Goal: Navigation & Orientation: Find specific page/section

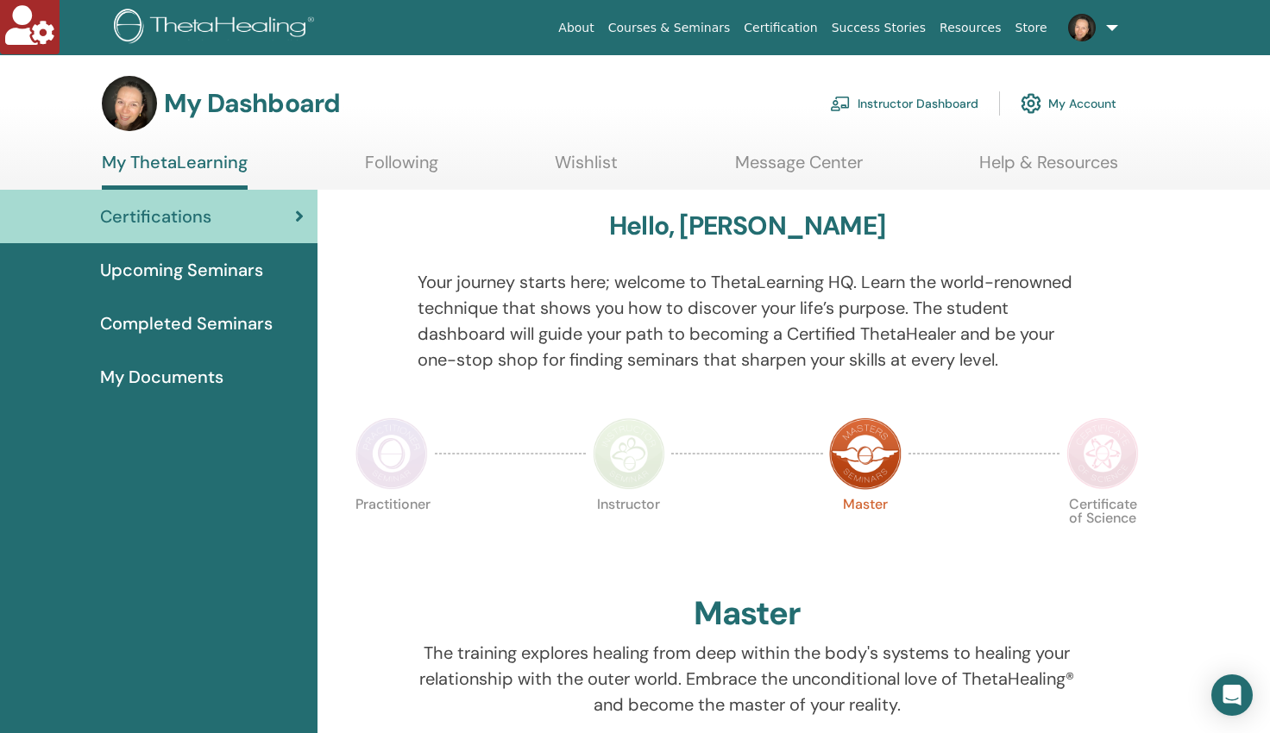
click at [1075, 102] on link "My Account" at bounding box center [1069, 104] width 96 height 38
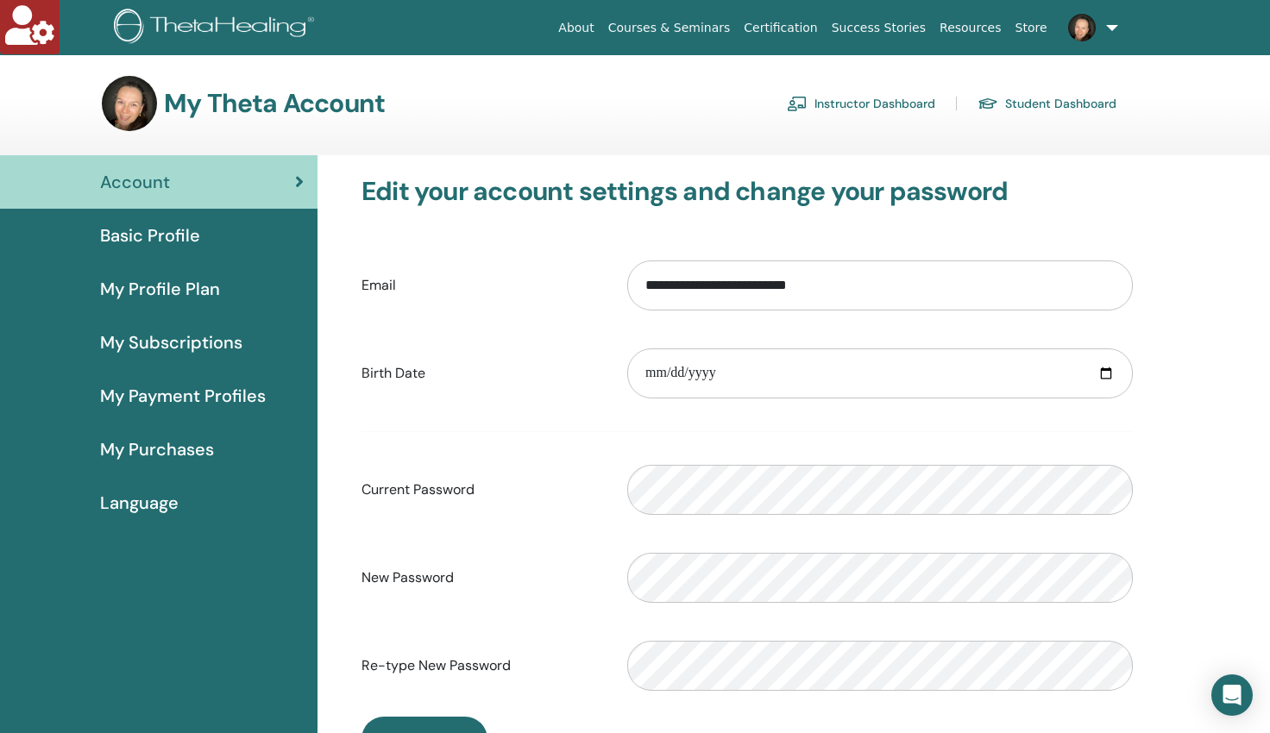
click at [167, 285] on span "My Profile Plan" at bounding box center [160, 289] width 120 height 26
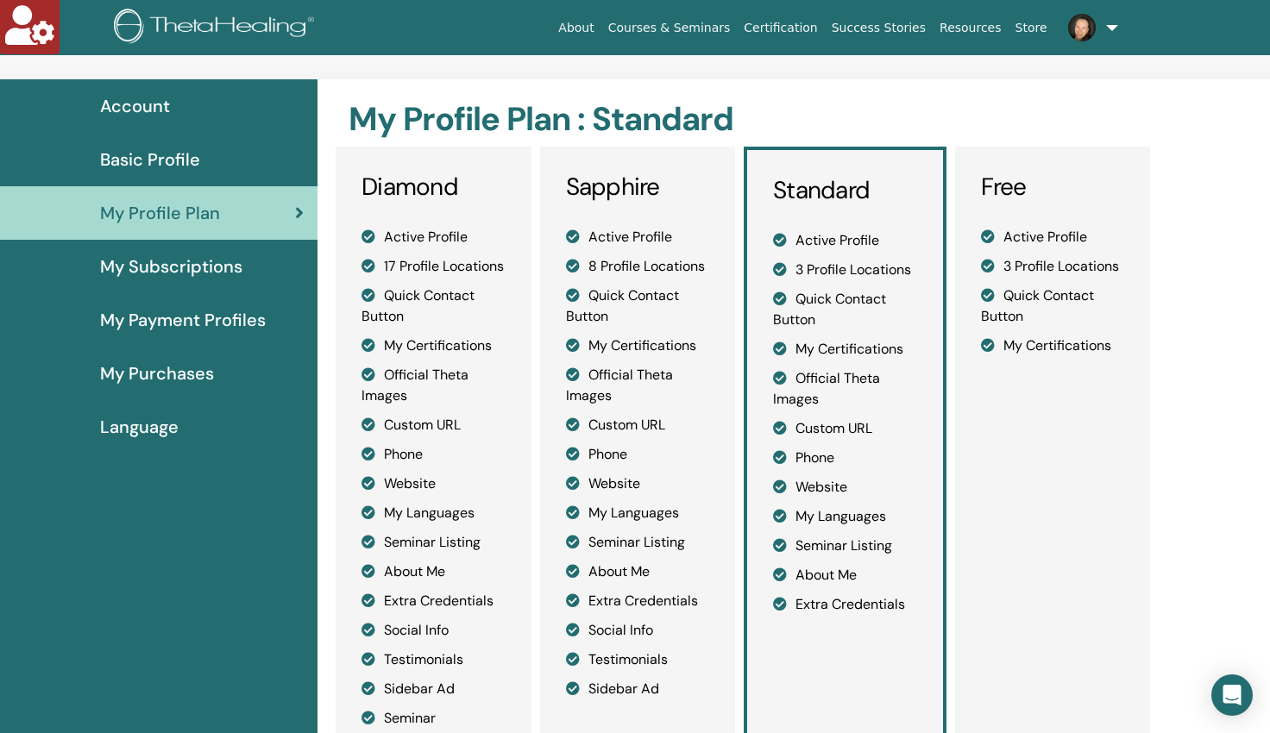
scroll to position [83, 0]
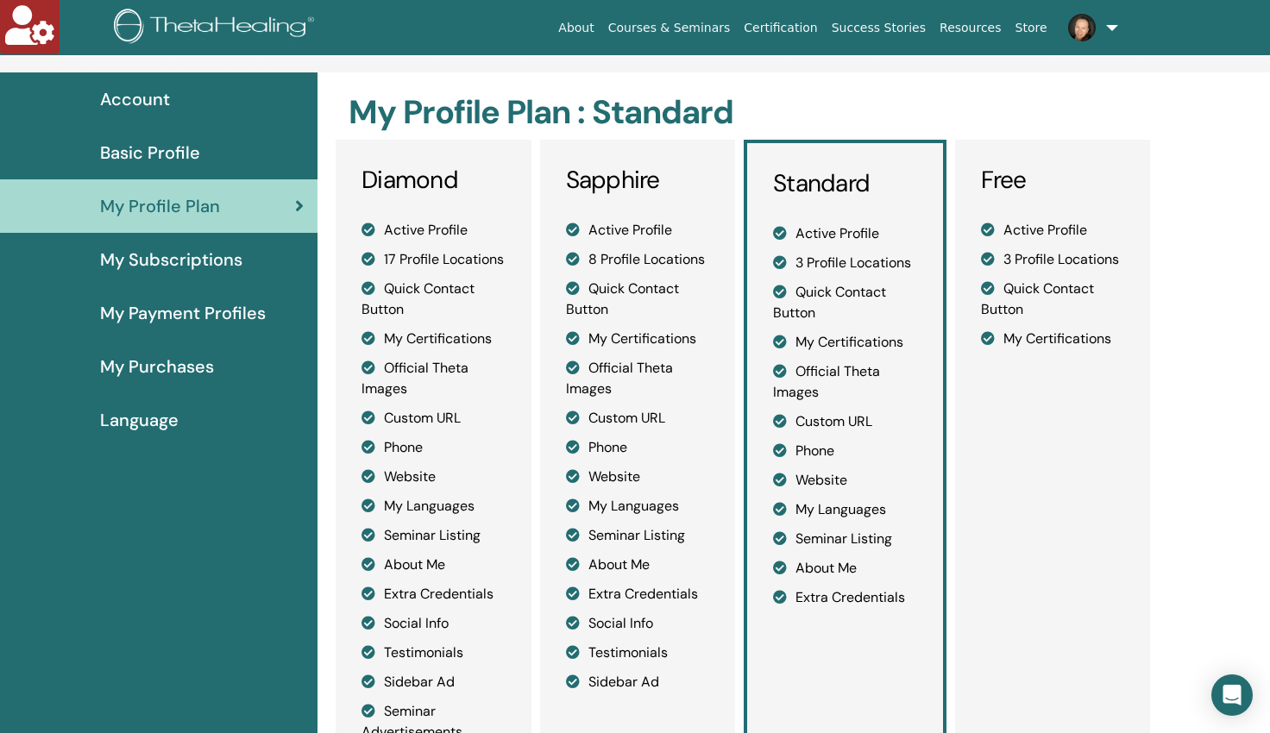
click at [126, 152] on span "Basic Profile" at bounding box center [150, 153] width 100 height 26
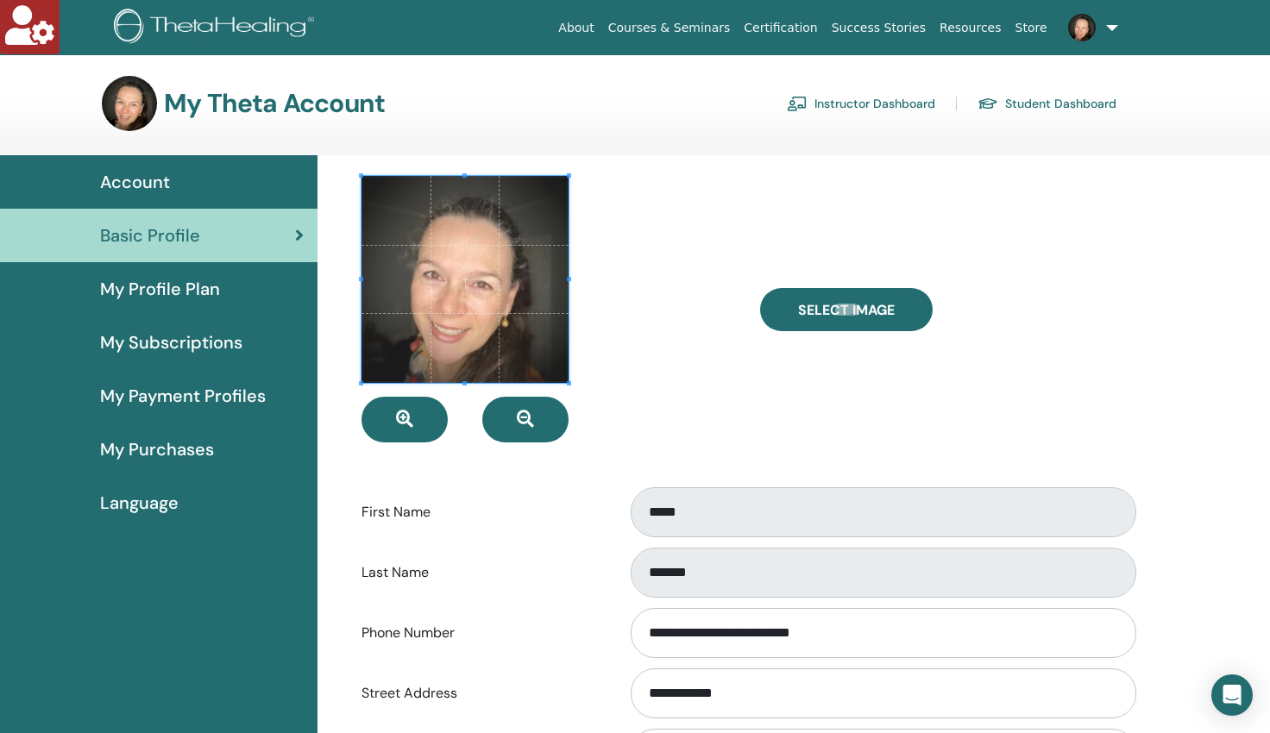
click at [884, 99] on link "Instructor Dashboard" at bounding box center [861, 104] width 148 height 28
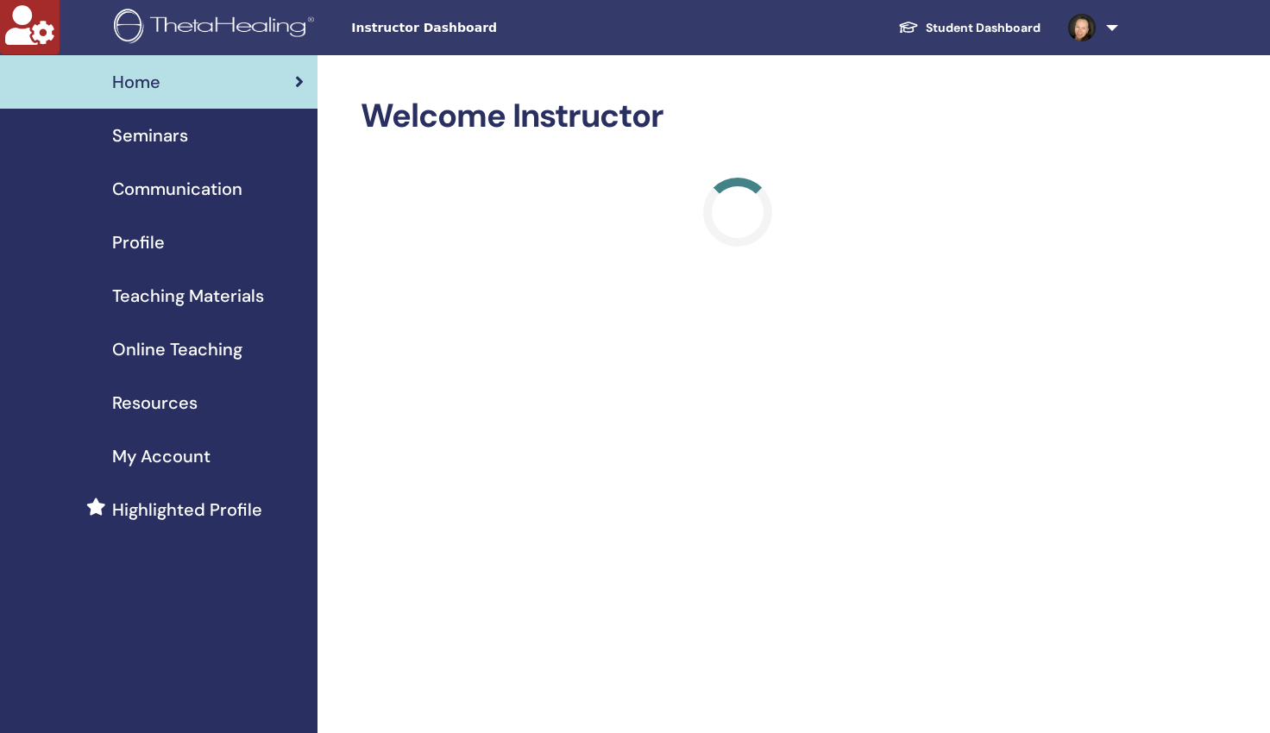
click at [138, 233] on span "Profile" at bounding box center [138, 243] width 53 height 26
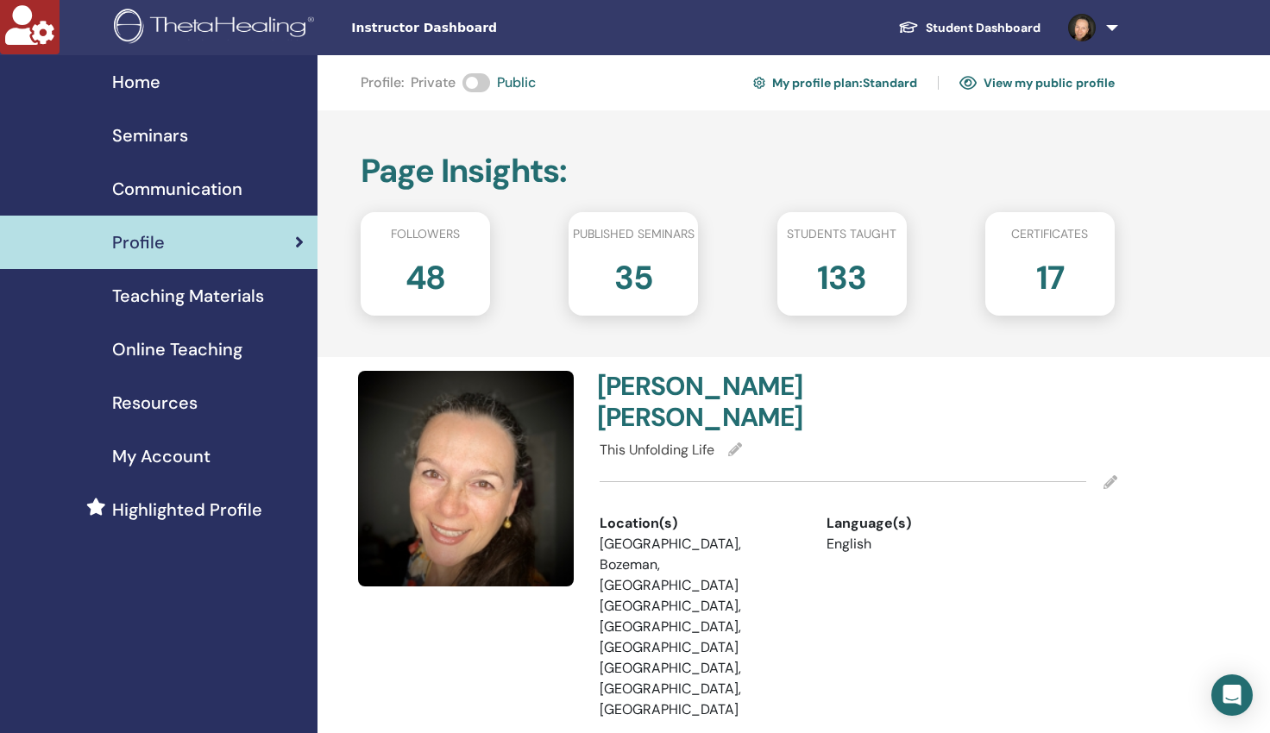
click at [830, 83] on link "My profile plan : Standard" at bounding box center [835, 83] width 164 height 28
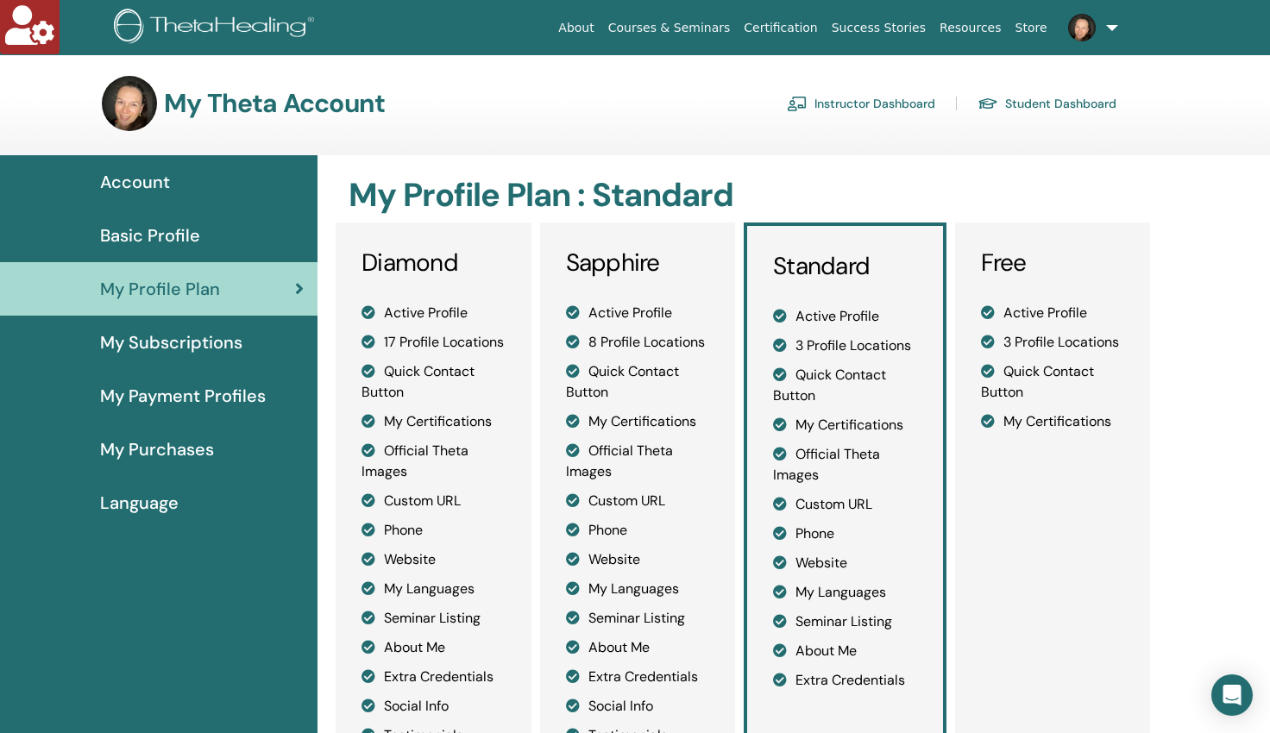
click at [896, 107] on link "Instructor Dashboard" at bounding box center [861, 104] width 148 height 28
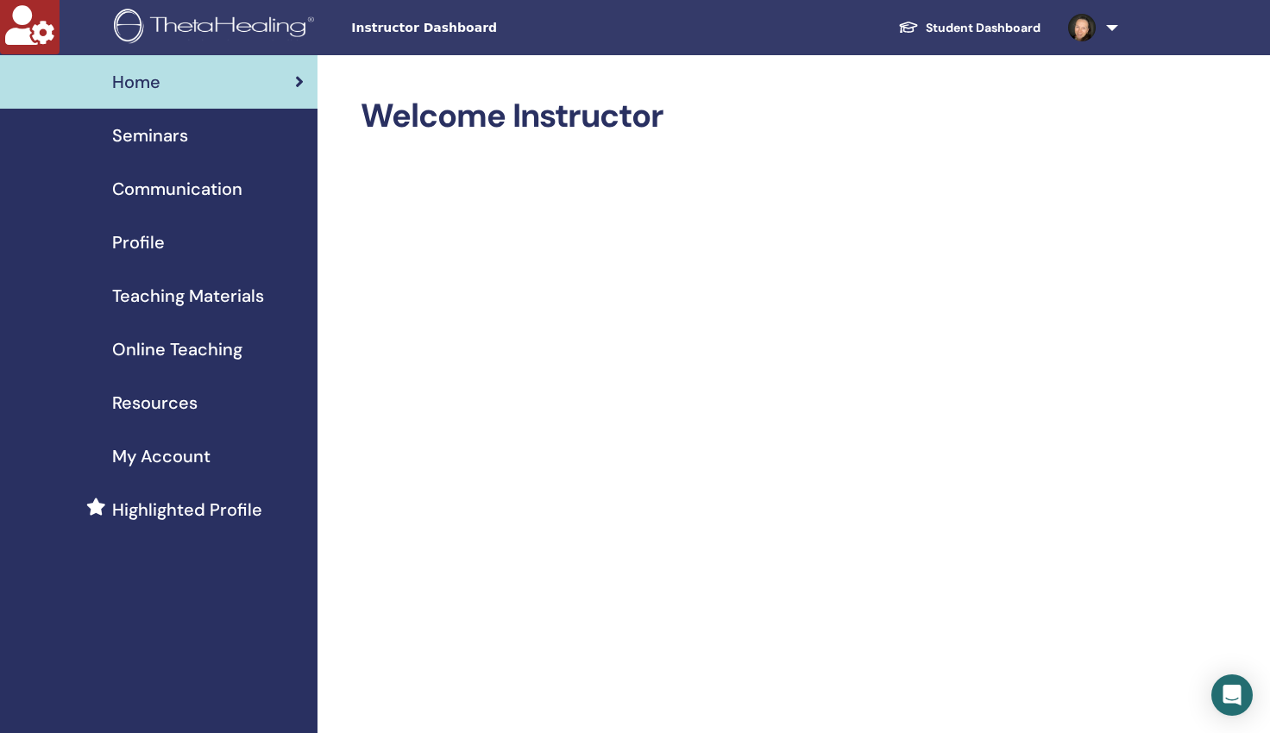
click at [154, 246] on span "Profile" at bounding box center [138, 243] width 53 height 26
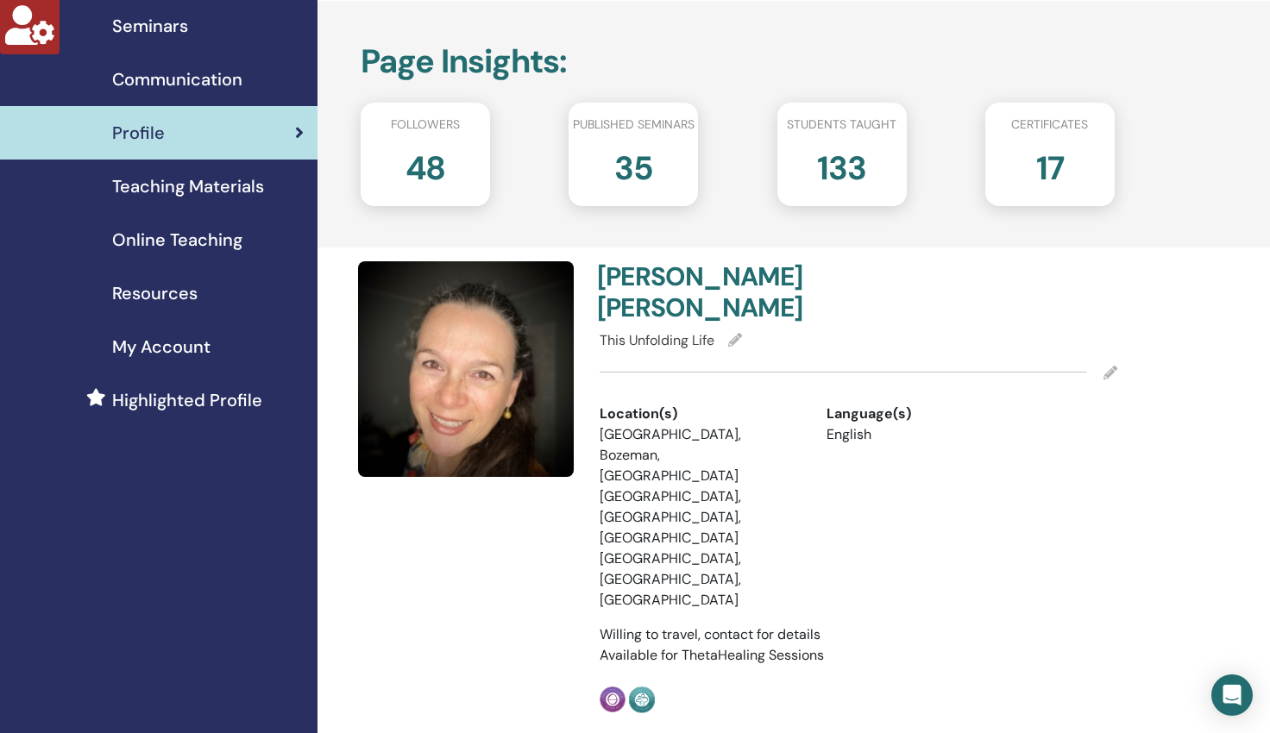
scroll to position [31, 0]
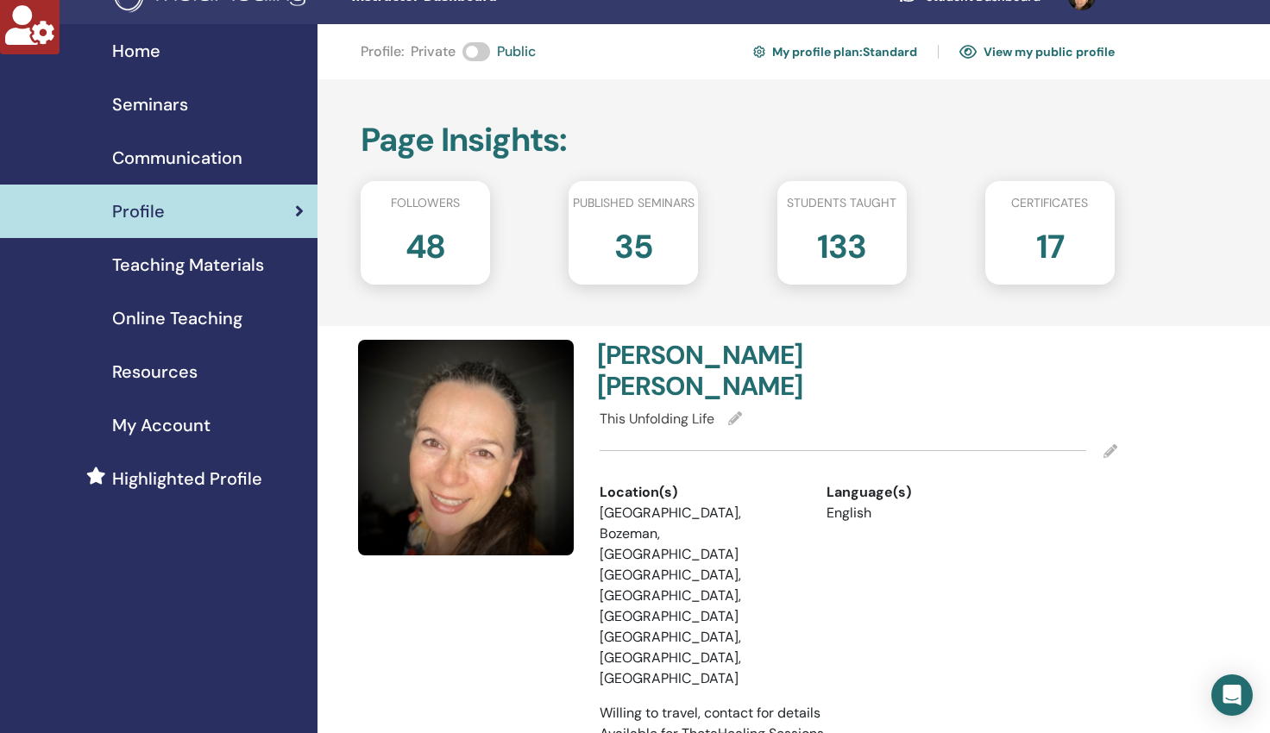
click at [160, 428] on span "My Account" at bounding box center [161, 425] width 98 height 26
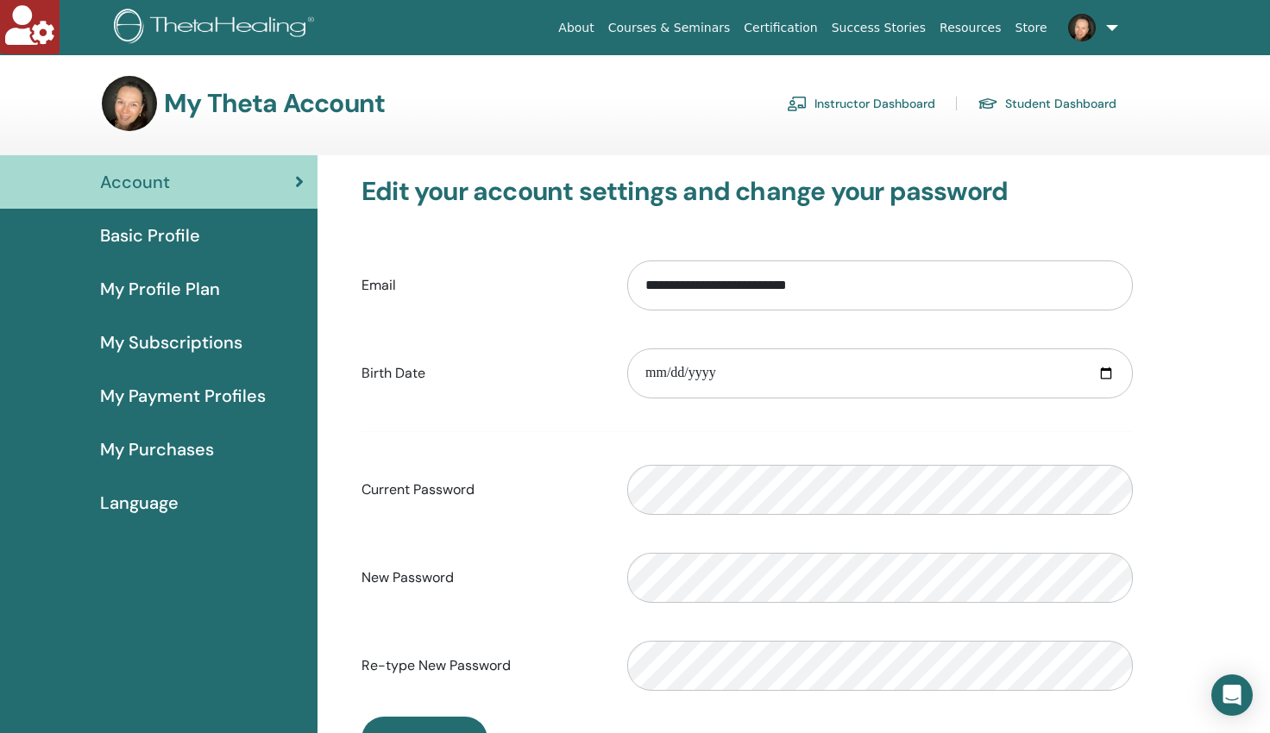
click at [1055, 108] on link "Student Dashboard" at bounding box center [1047, 104] width 139 height 28
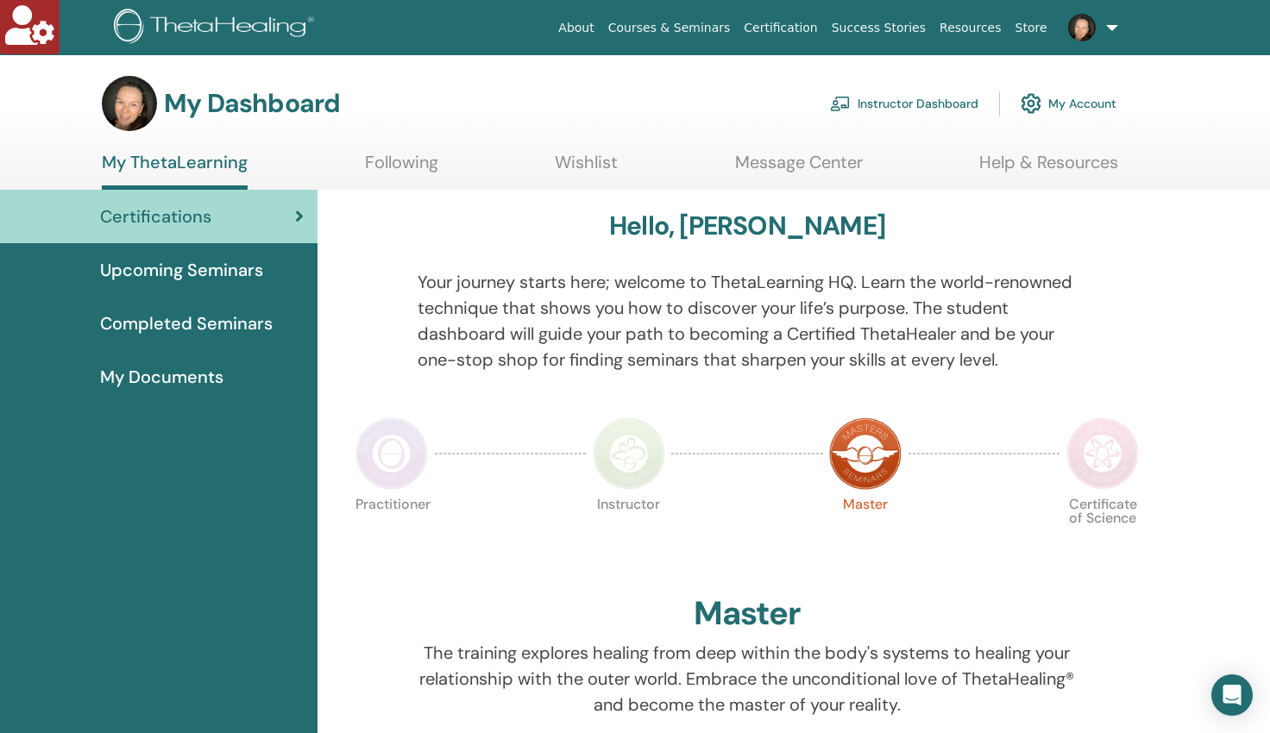
click at [925, 106] on link "Instructor Dashboard" at bounding box center [904, 104] width 148 height 38
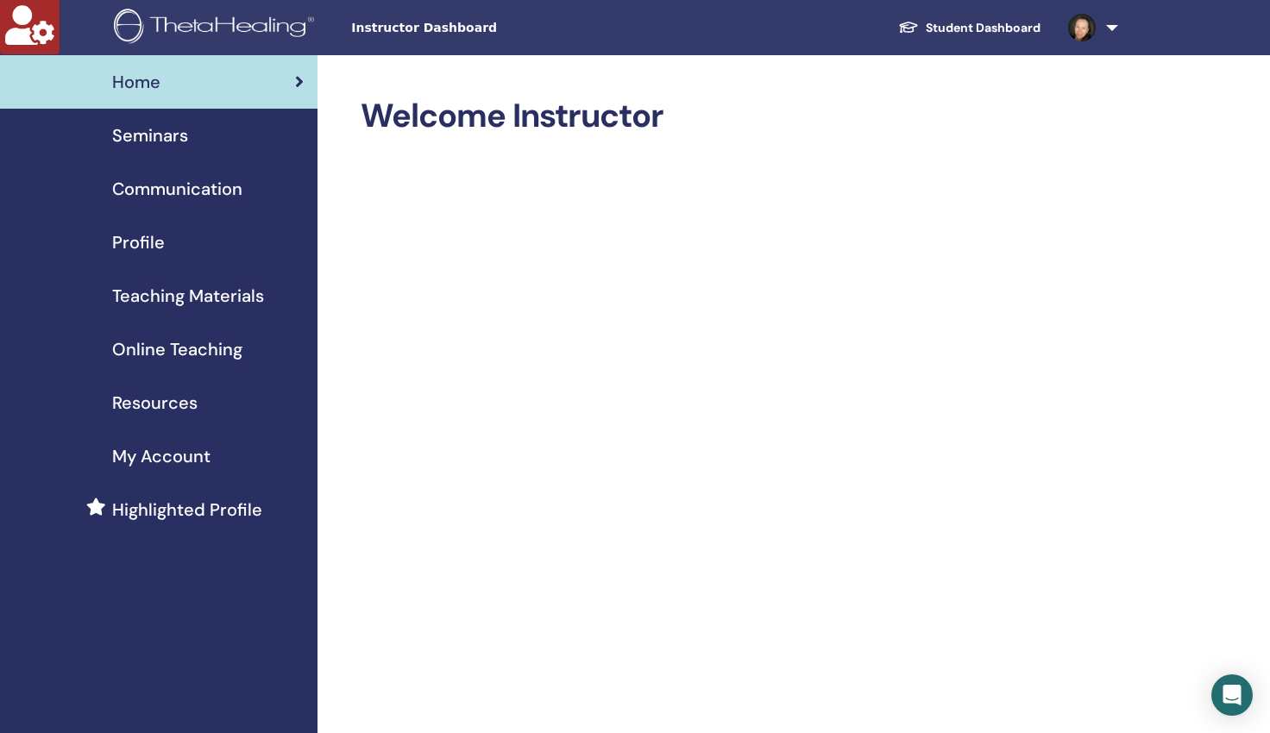
click at [158, 455] on span "My Account" at bounding box center [161, 457] width 98 height 26
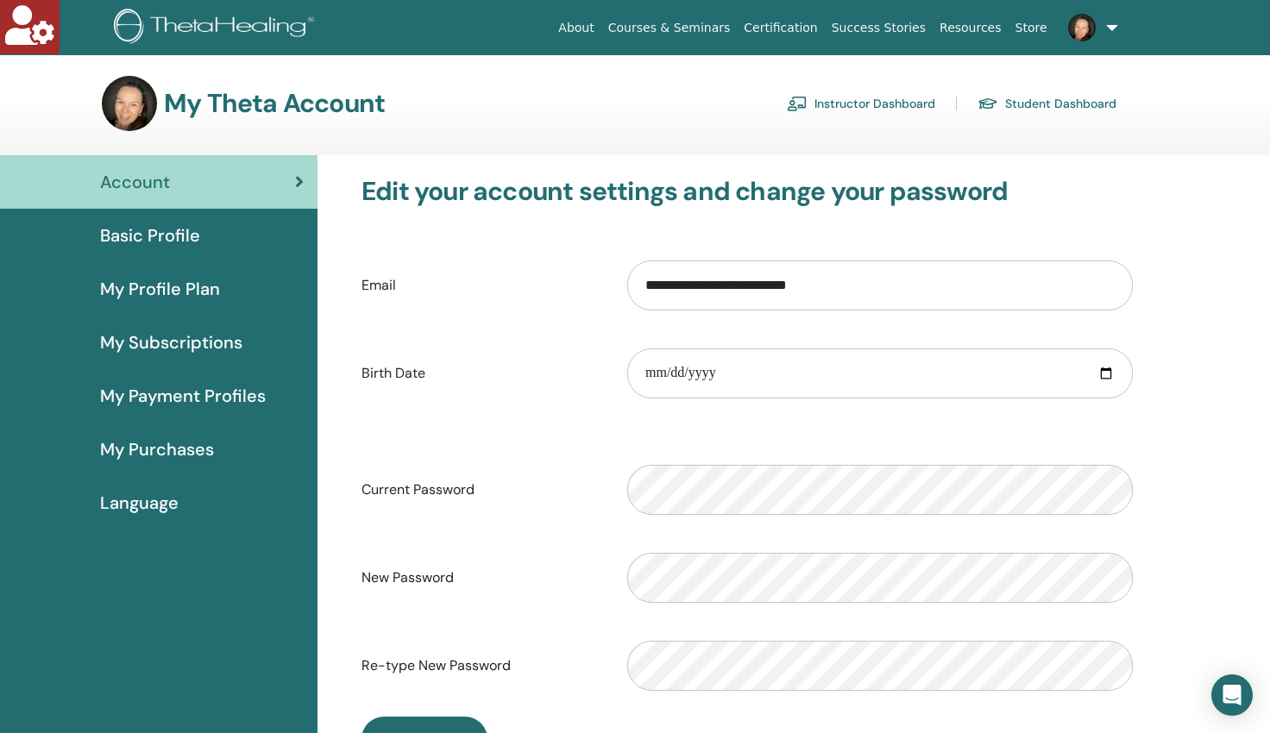
click at [918, 103] on link "Instructor Dashboard" at bounding box center [861, 104] width 148 height 28
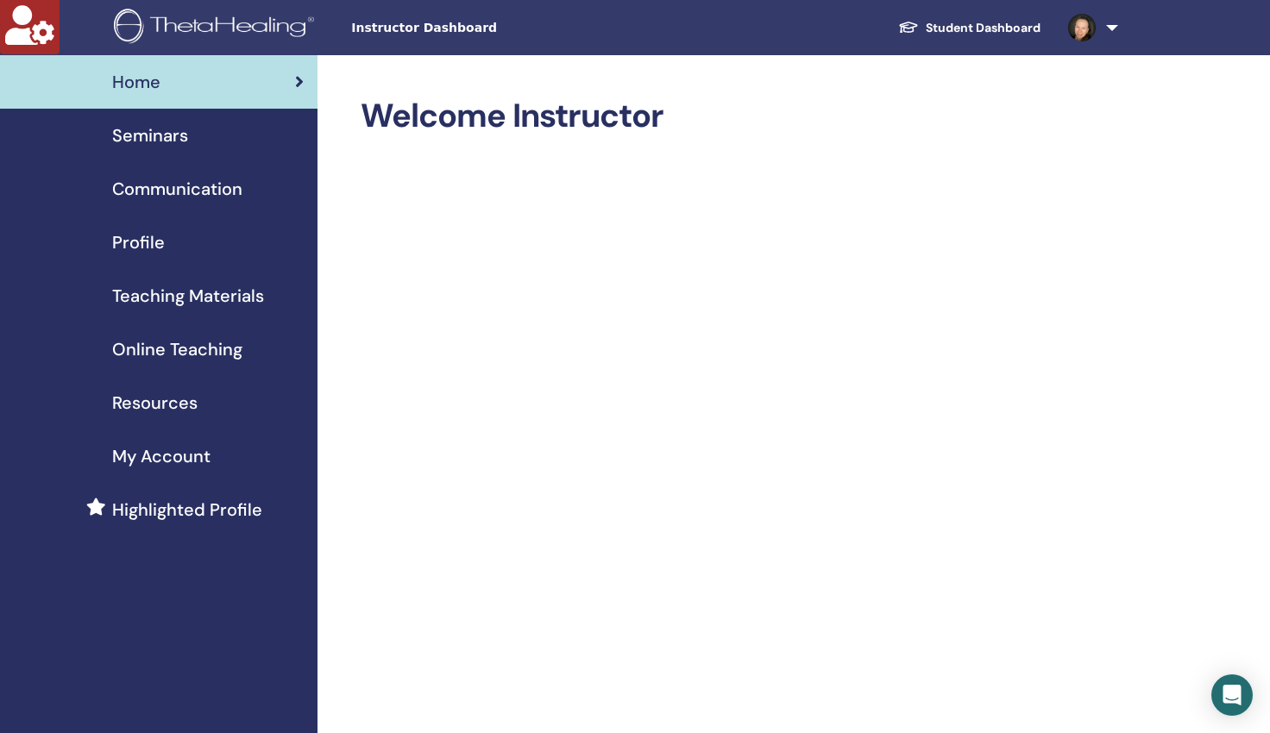
click at [137, 240] on span "Profile" at bounding box center [138, 243] width 53 height 26
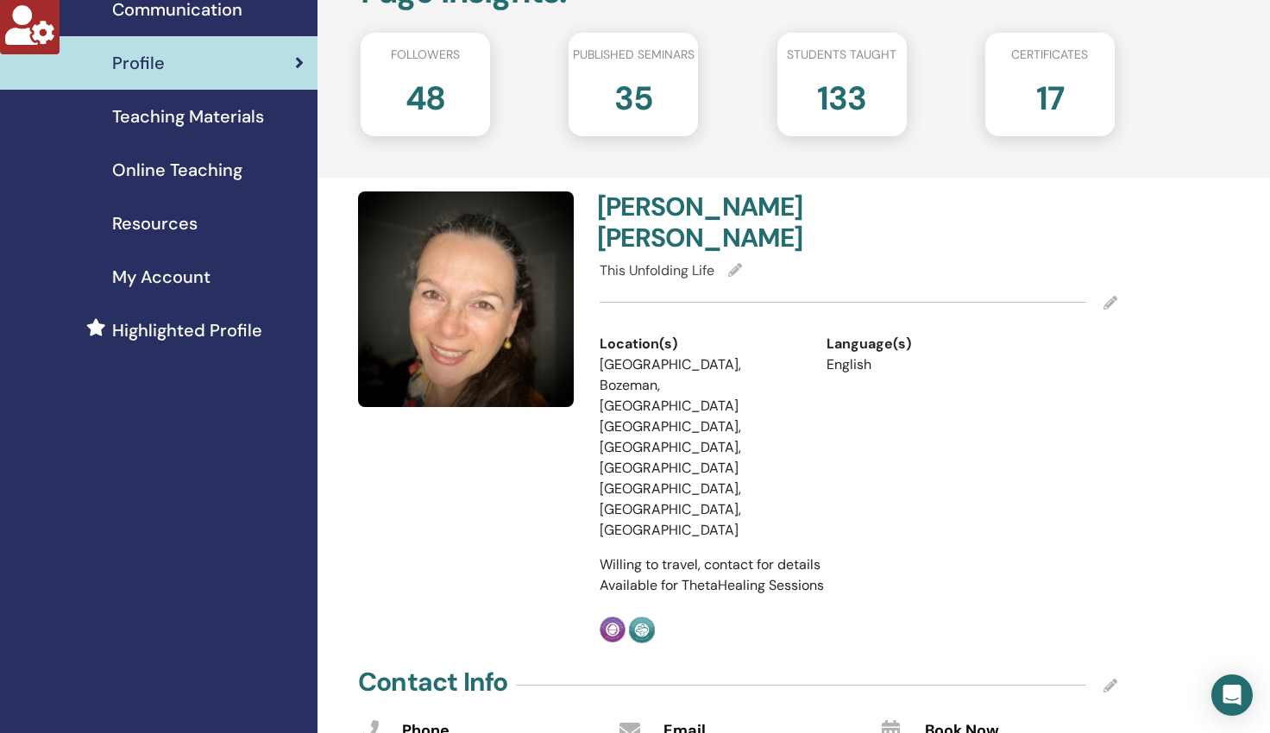
scroll to position [173, 0]
